Goal: Check status

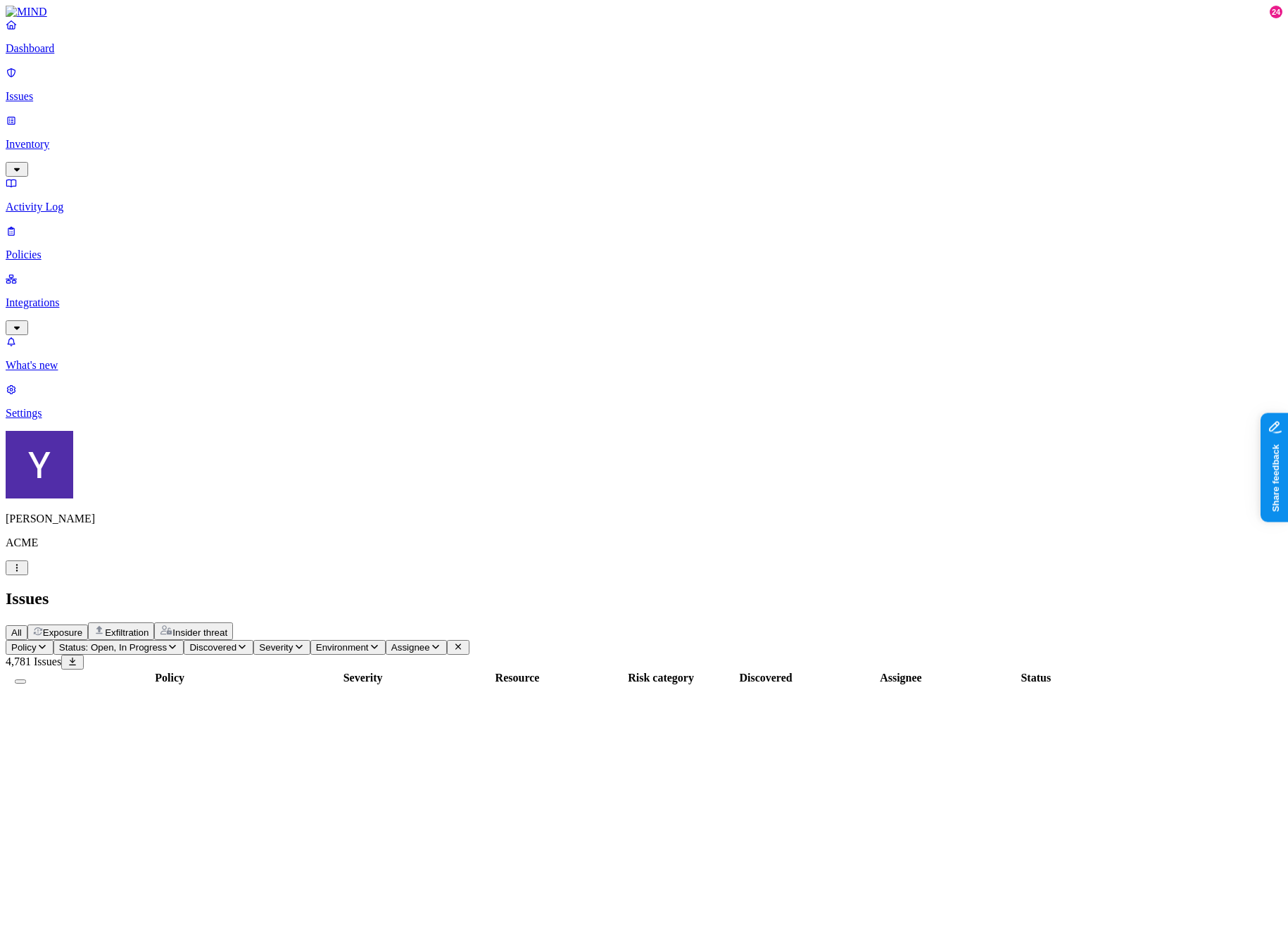
click at [1282, 589] on main "Issues All Exposure Exfiltration Insider threat Policy Status: Open, In Progres…" at bounding box center [644, 895] width 1276 height 612
